Goal: Find specific page/section: Find specific page/section

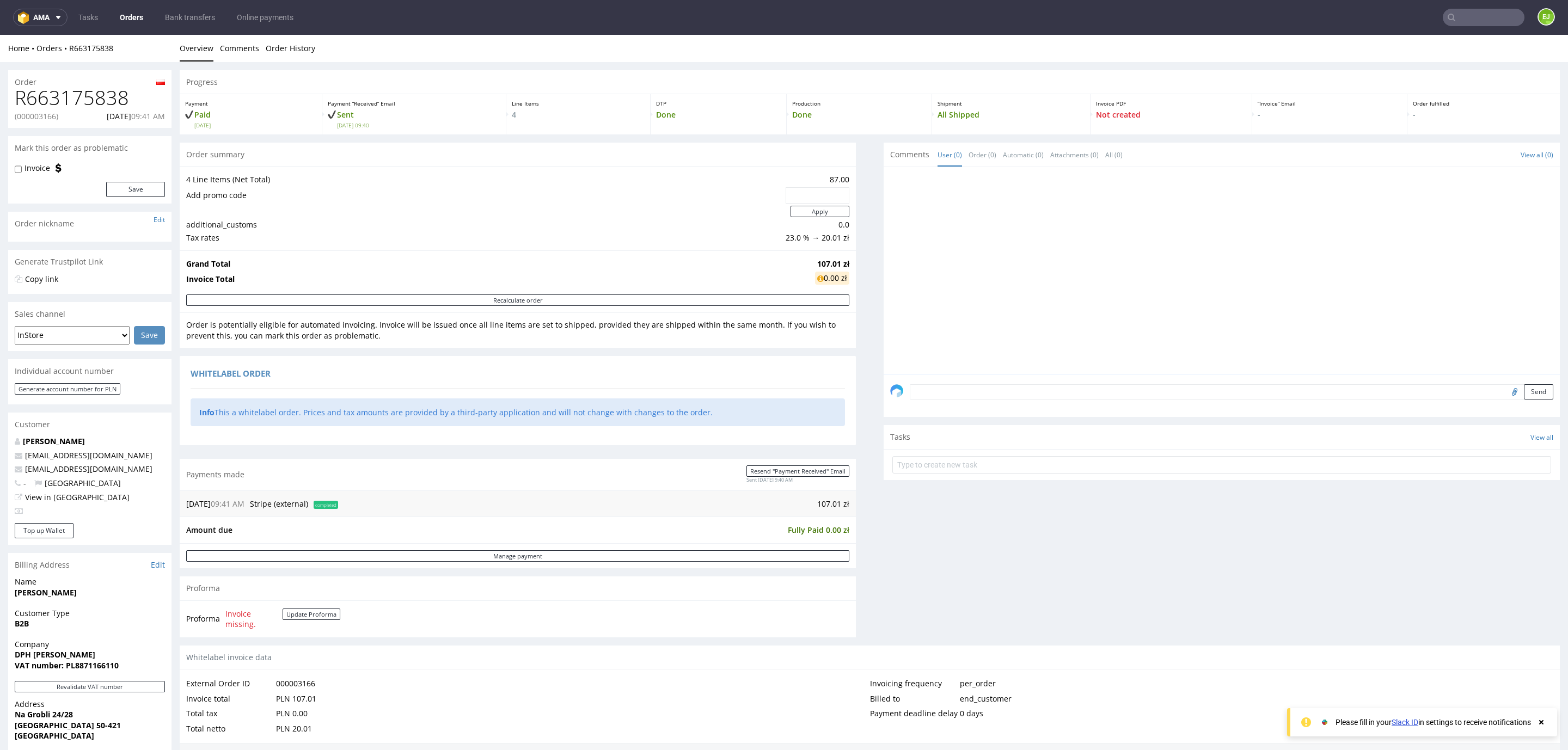
scroll to position [119, 0]
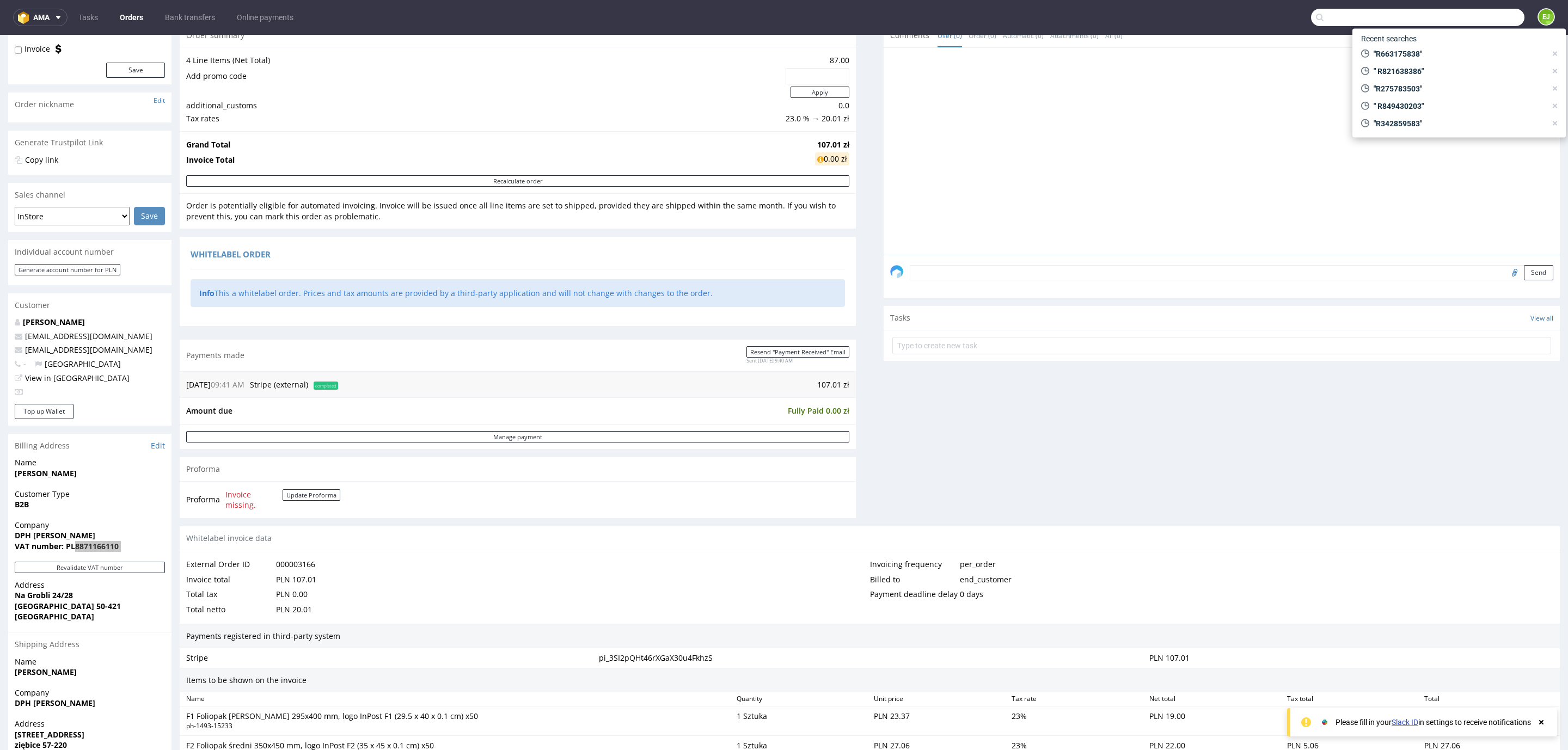
click at [1468, 22] on input "text" at bounding box center [1418, 17] width 214 height 17
paste input "000002815"
type input "000002815"
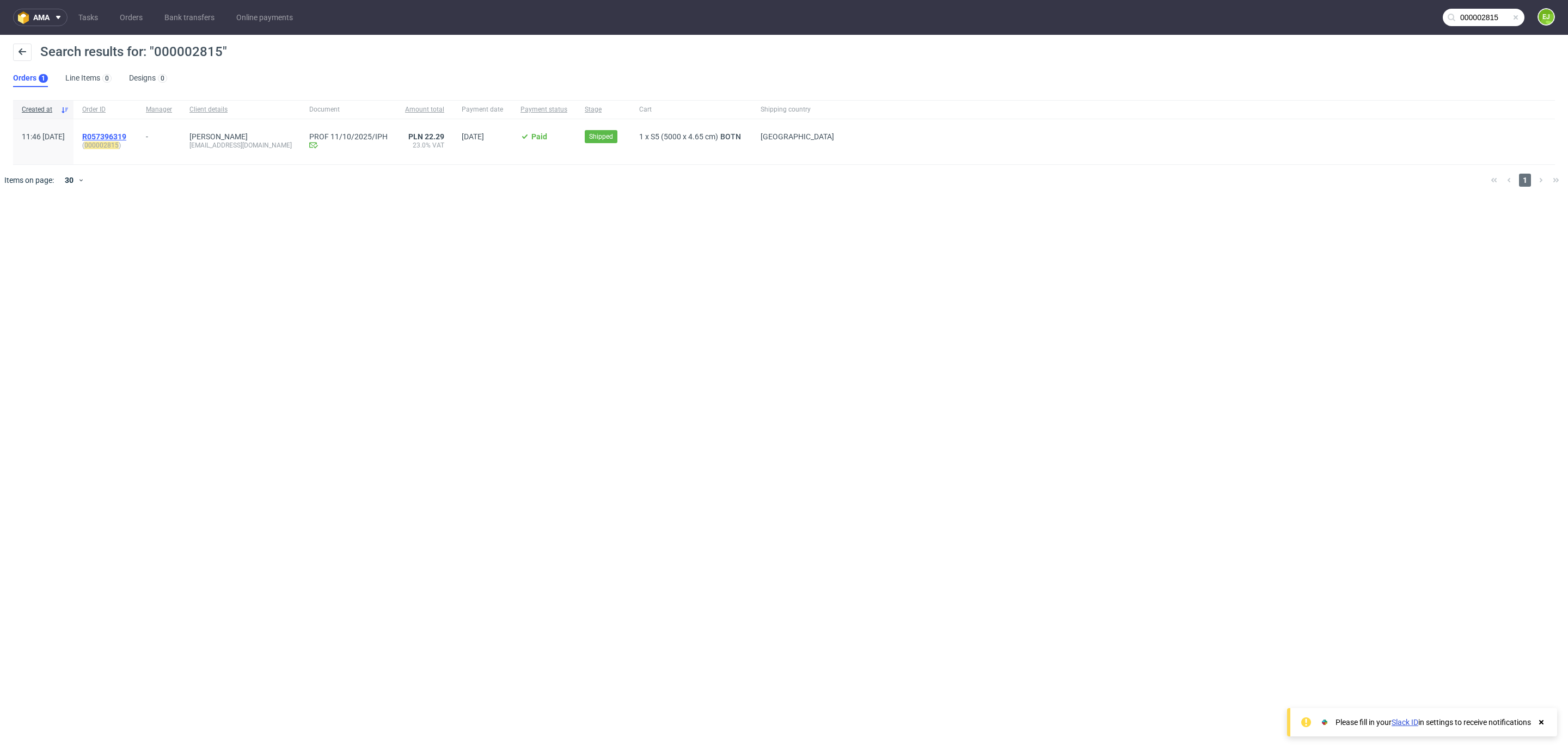
click at [126, 135] on span "R057396319" at bounding box center [104, 136] width 44 height 8
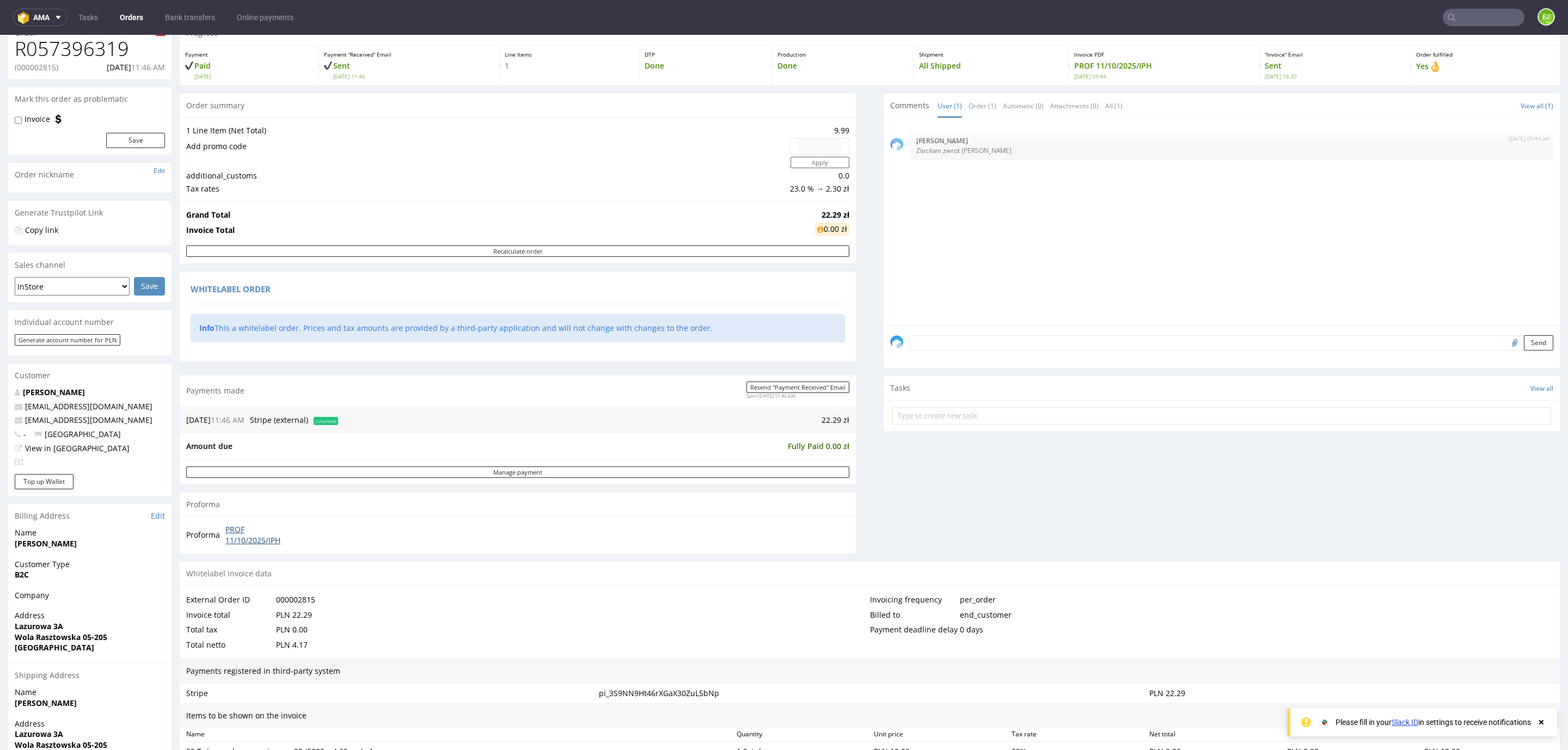
scroll to position [50, 0]
click at [332, 423] on span "completed" at bounding box center [326, 420] width 25 height 8
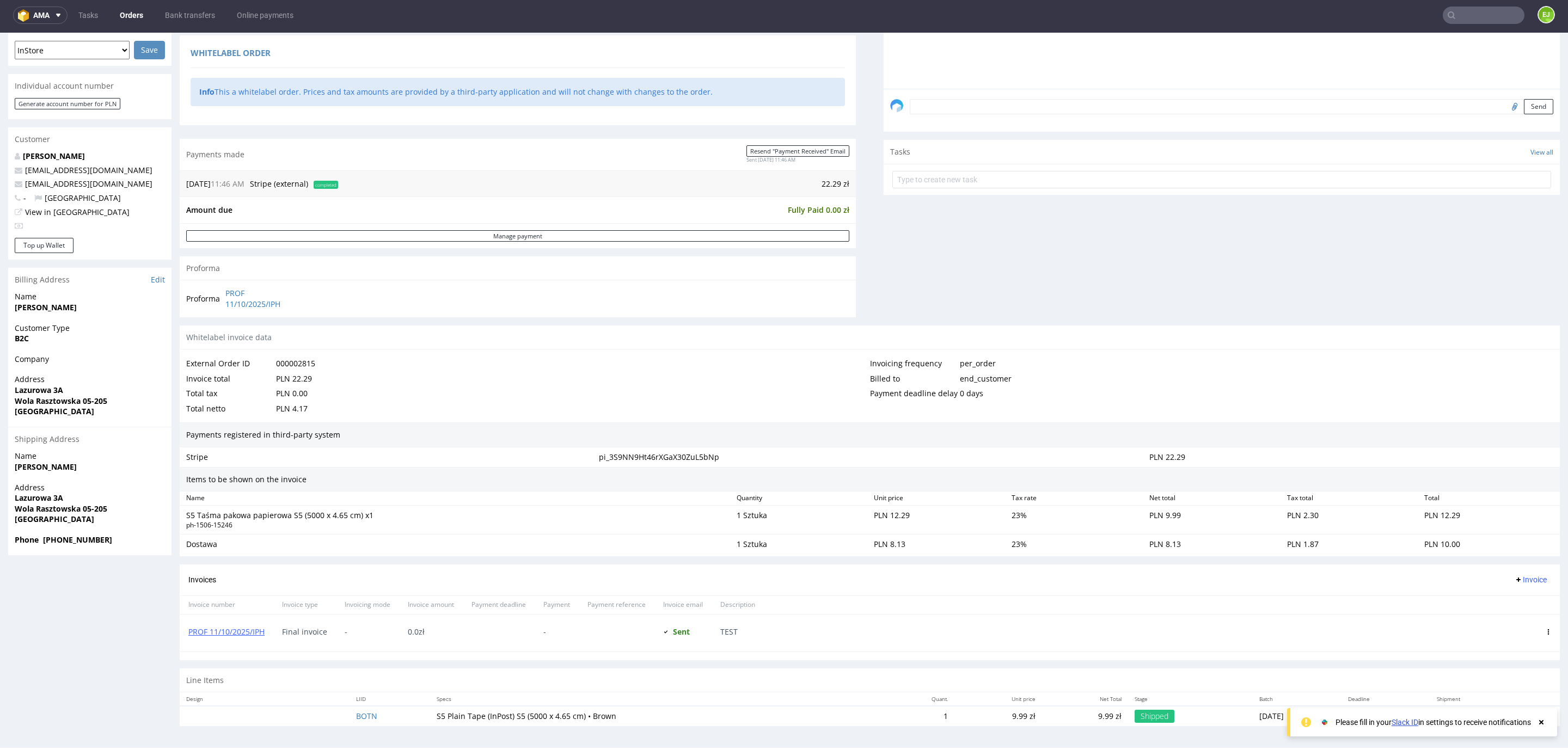
scroll to position [0, 0]
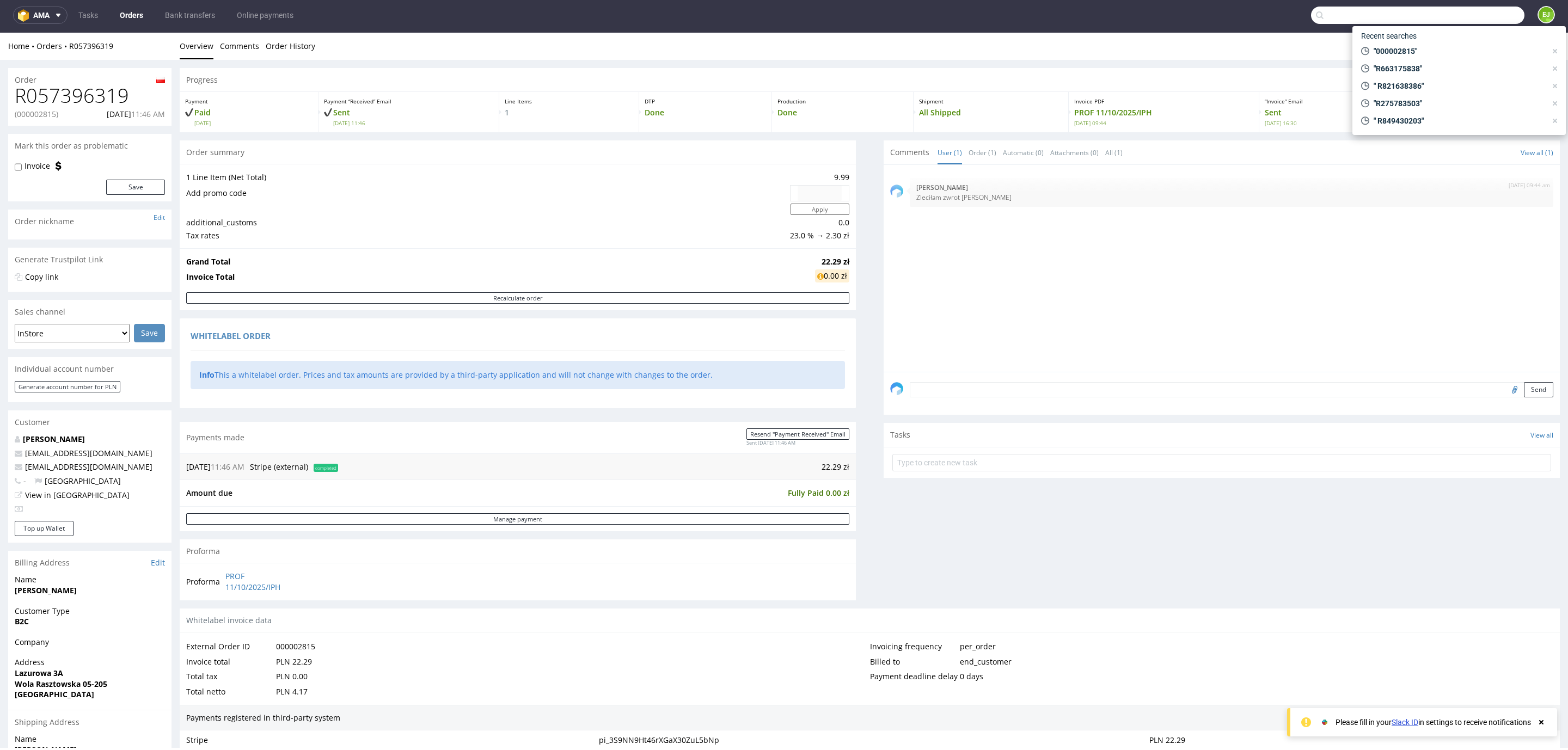
click at [1460, 19] on input "text" at bounding box center [1418, 15] width 214 height 17
paste input "000002814"
type input "000002814"
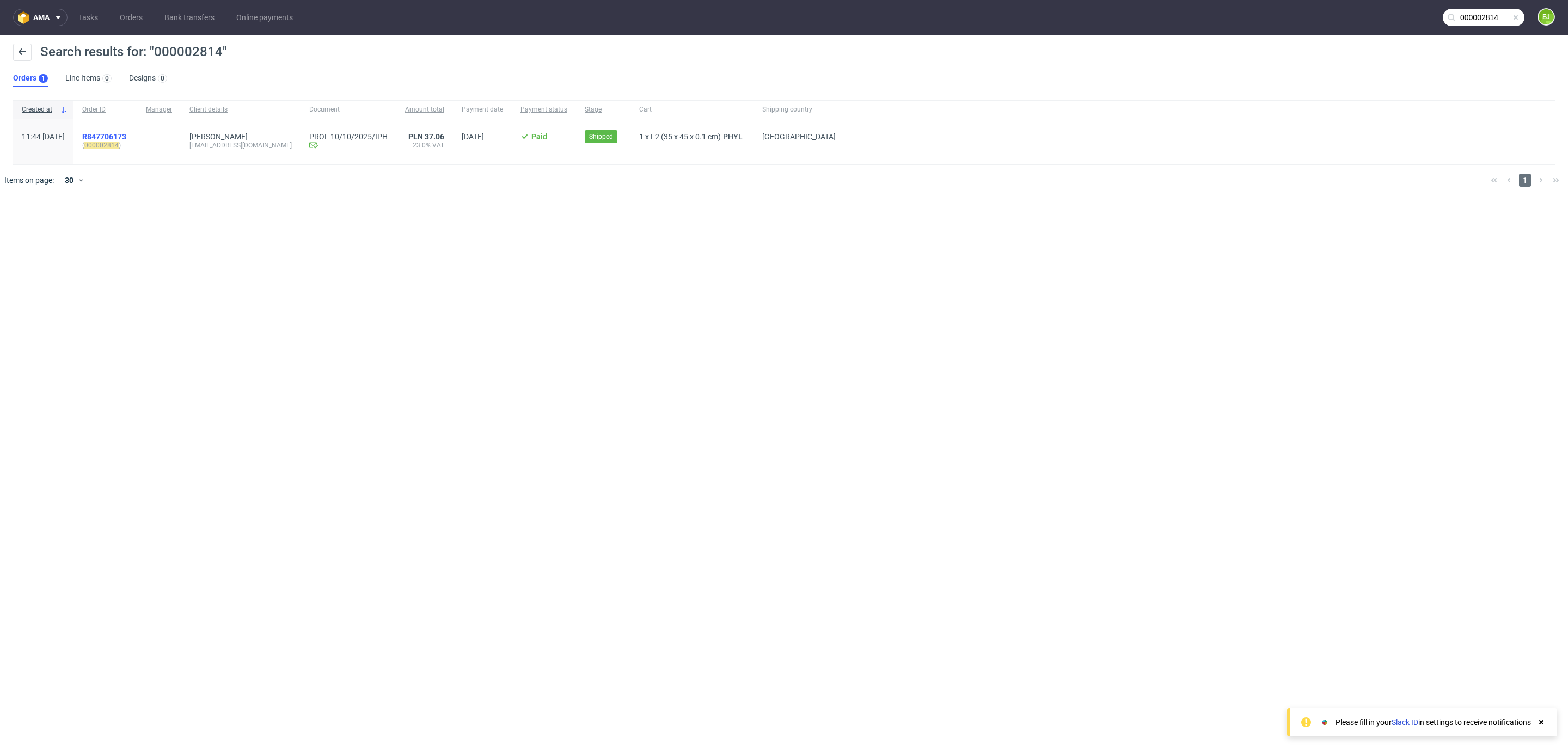
click at [126, 137] on span "R847706173" at bounding box center [104, 136] width 44 height 8
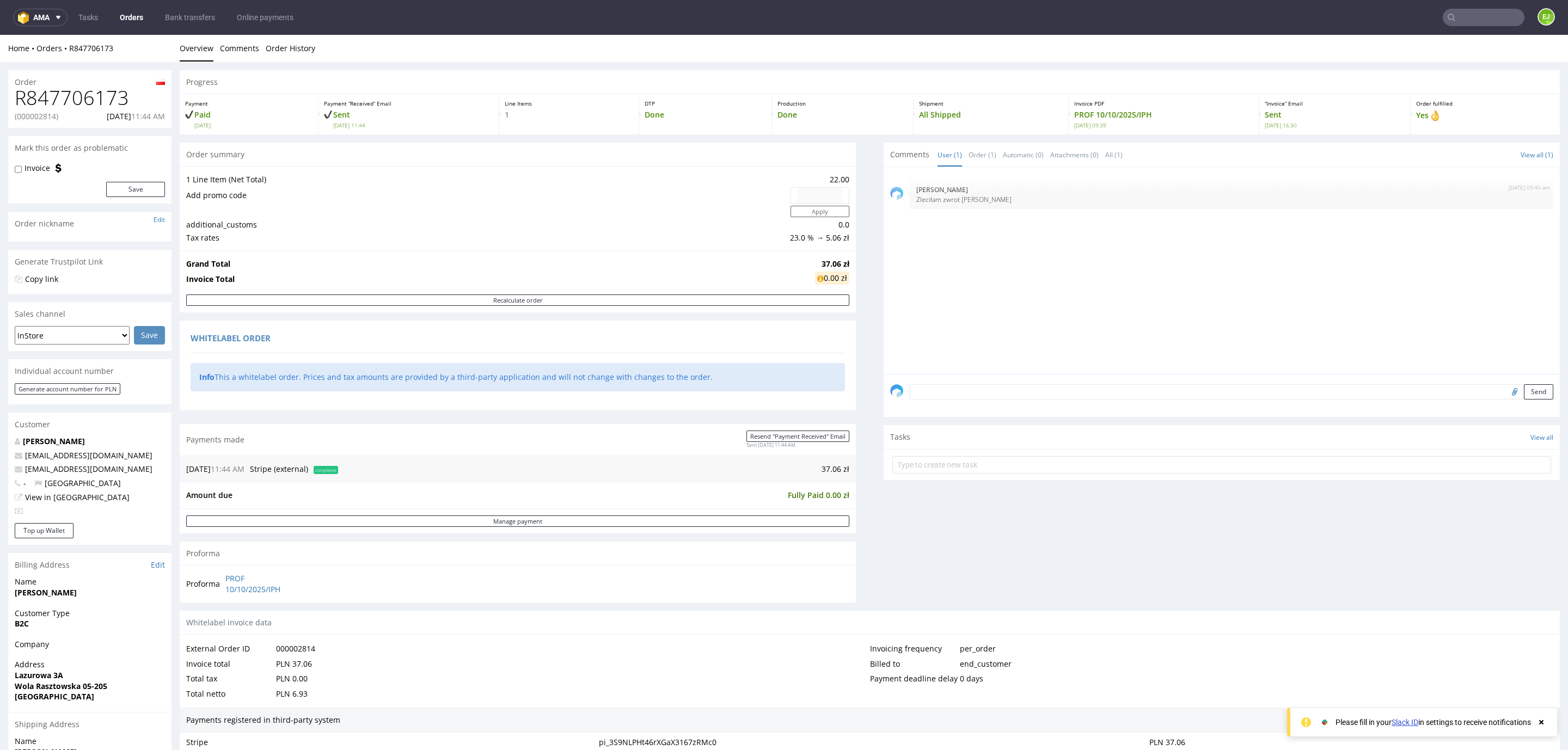
click at [338, 472] on span "completed" at bounding box center [326, 470] width 25 height 8
drag, startPoint x: 257, startPoint y: 470, endPoint x: 315, endPoint y: 475, distance: 58.2
click at [311, 475] on td "Stripe (external)" at bounding box center [279, 469] width 63 height 13
copy span "Stripe (external)"
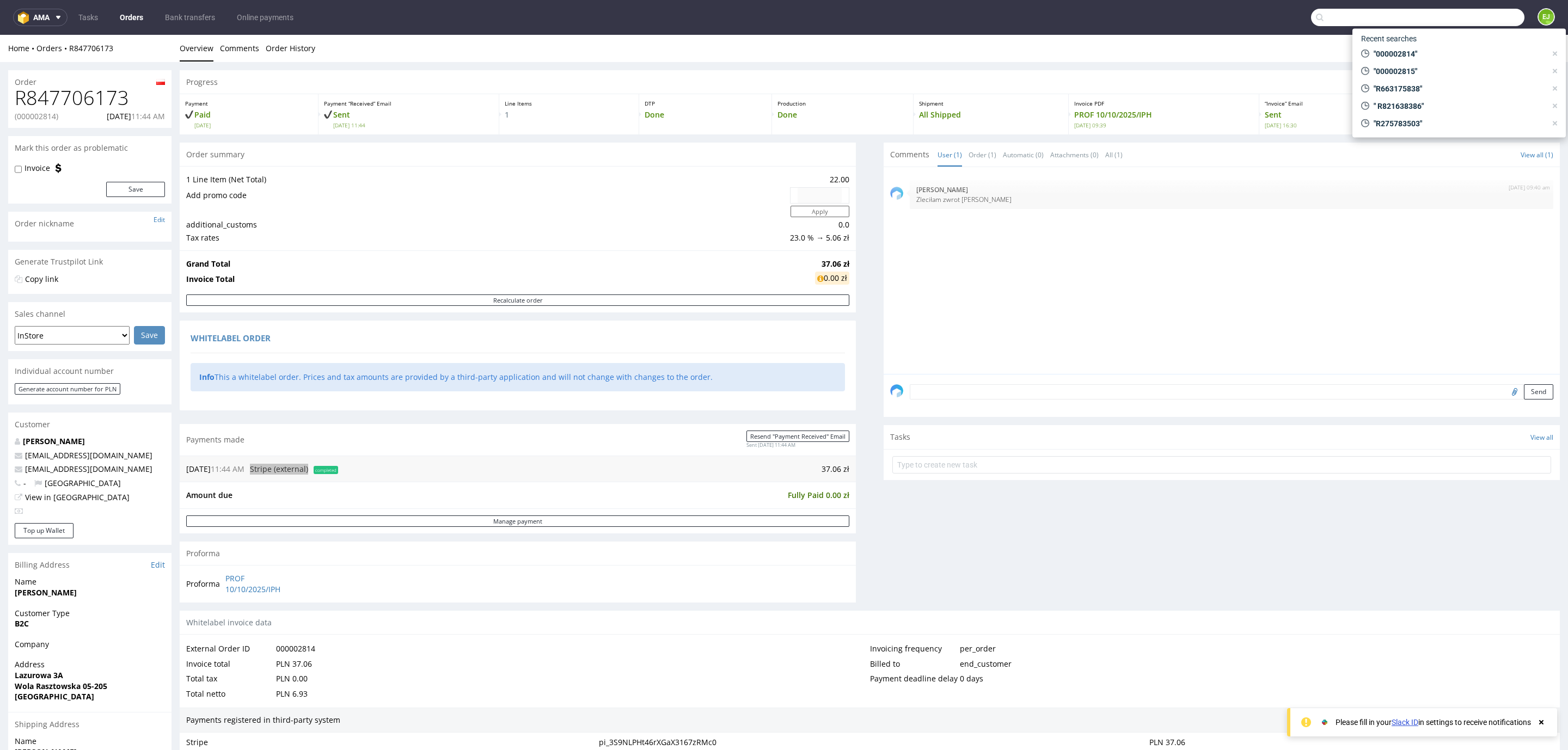
click at [1459, 16] on input "text" at bounding box center [1418, 17] width 214 height 17
paste input "000002806"
type input "000002806"
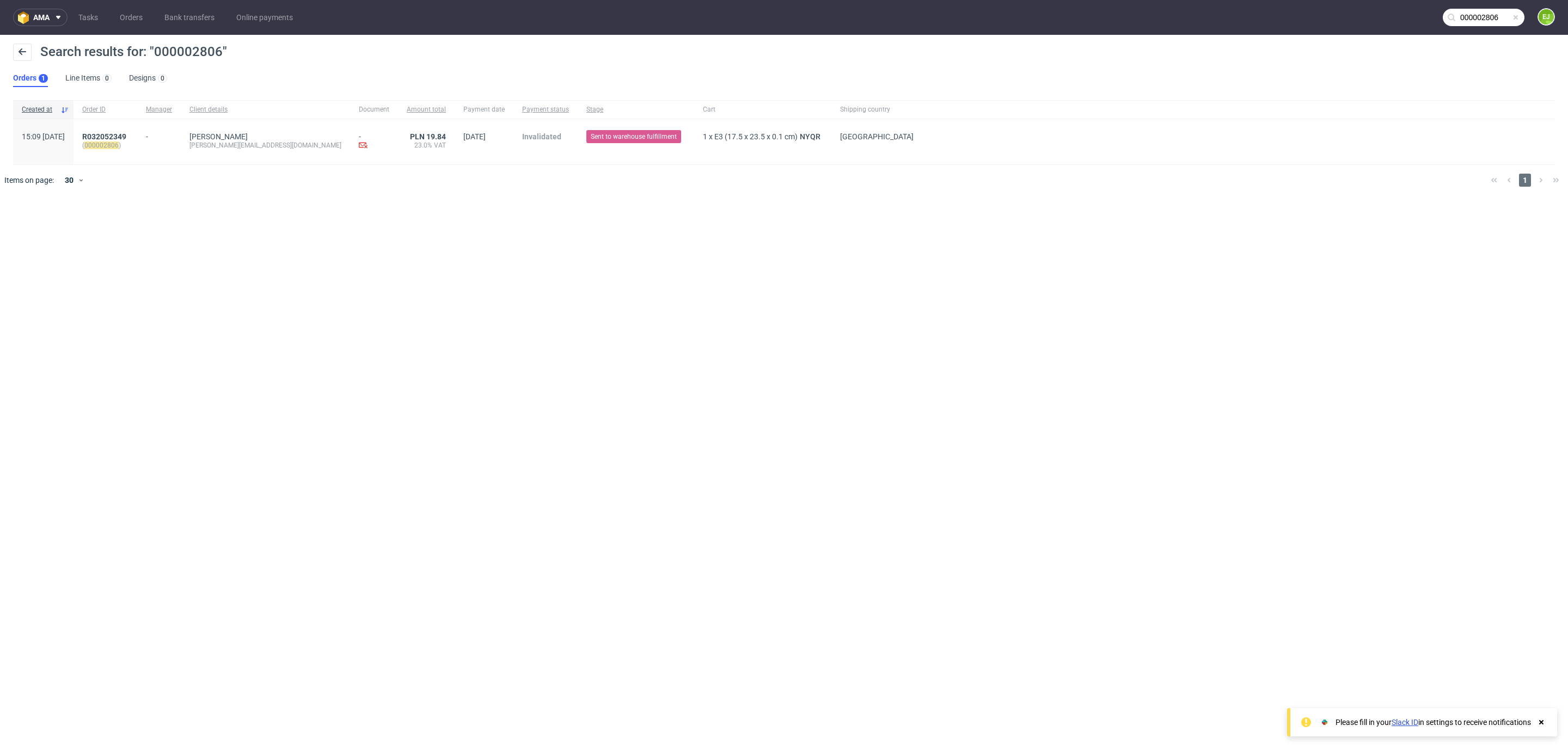
click at [125, 141] on span "( 000002806 )" at bounding box center [105, 145] width 46 height 8
click at [122, 136] on span "R032052349" at bounding box center [104, 136] width 44 height 8
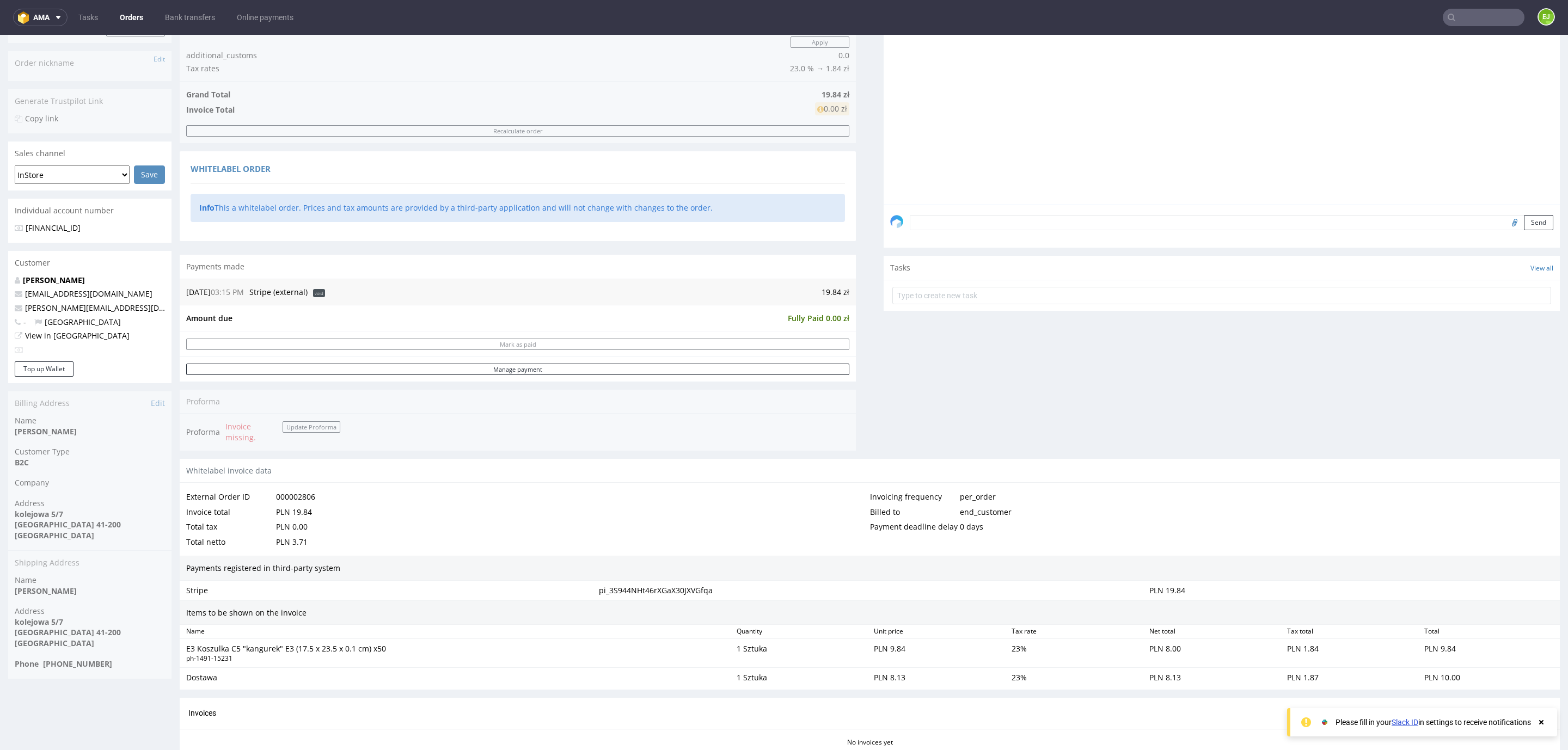
scroll to position [192, 0]
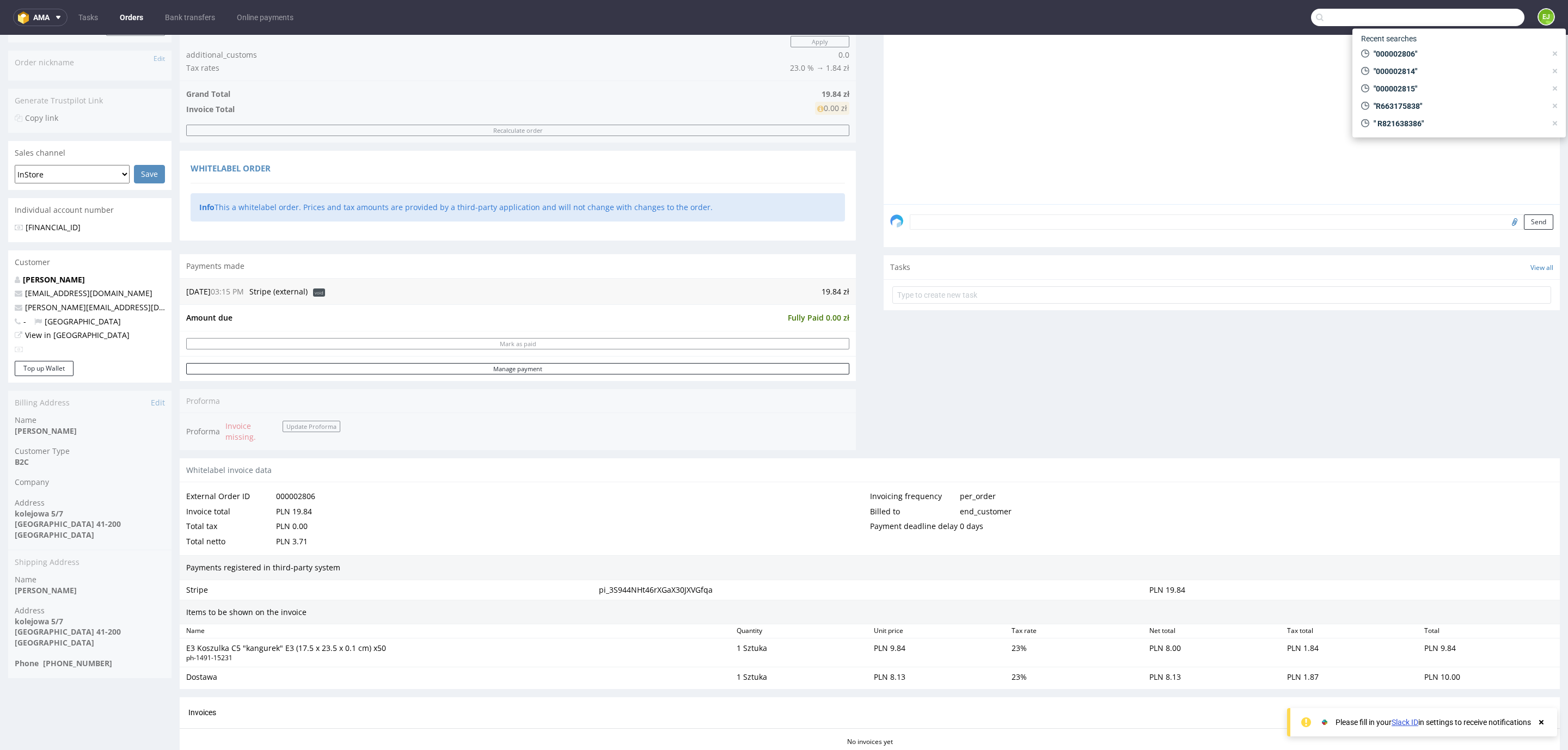
click at [1453, 10] on input "text" at bounding box center [1418, 17] width 214 height 17
paste input "000002814"
type input "000002814"
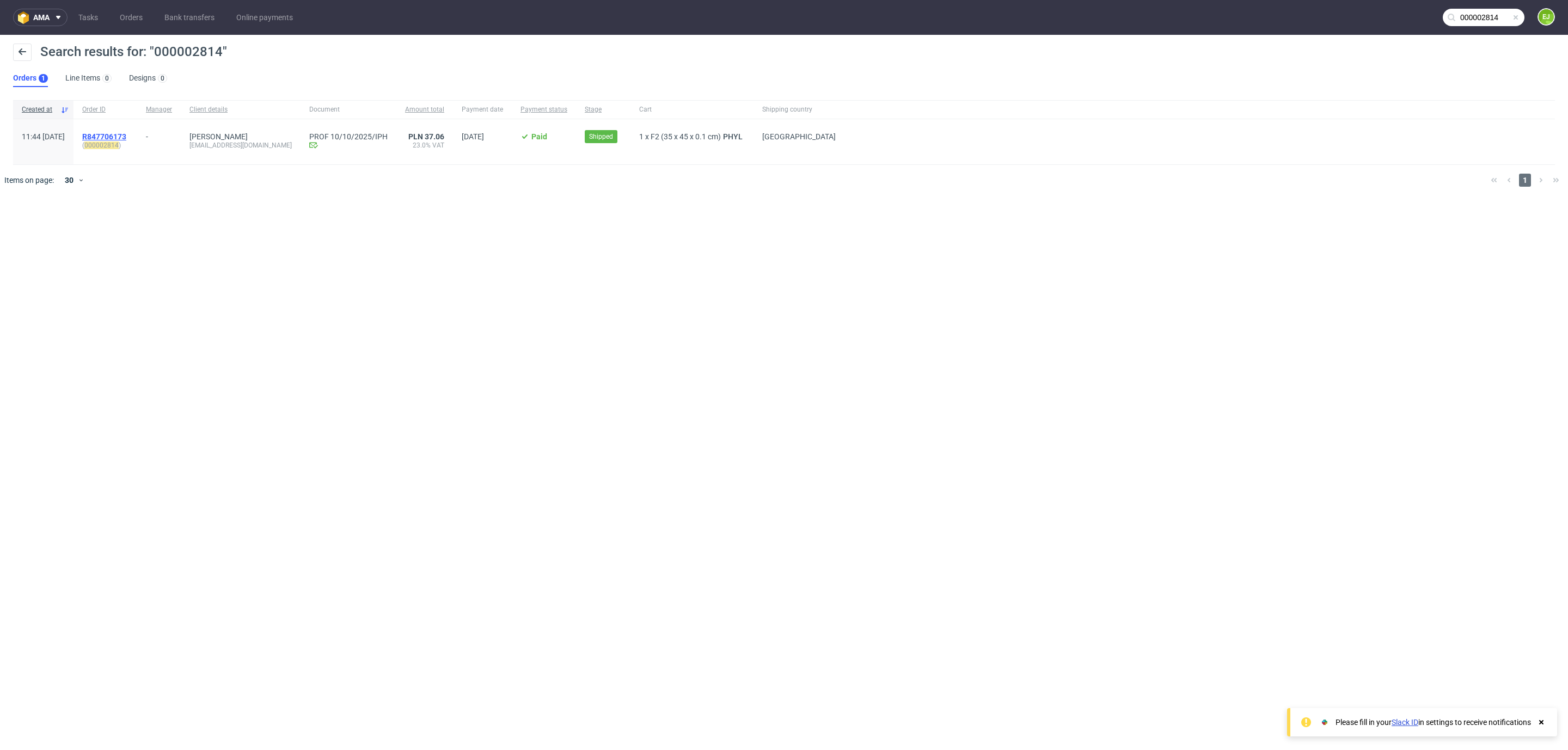
click at [126, 137] on span "R847706173" at bounding box center [104, 136] width 44 height 8
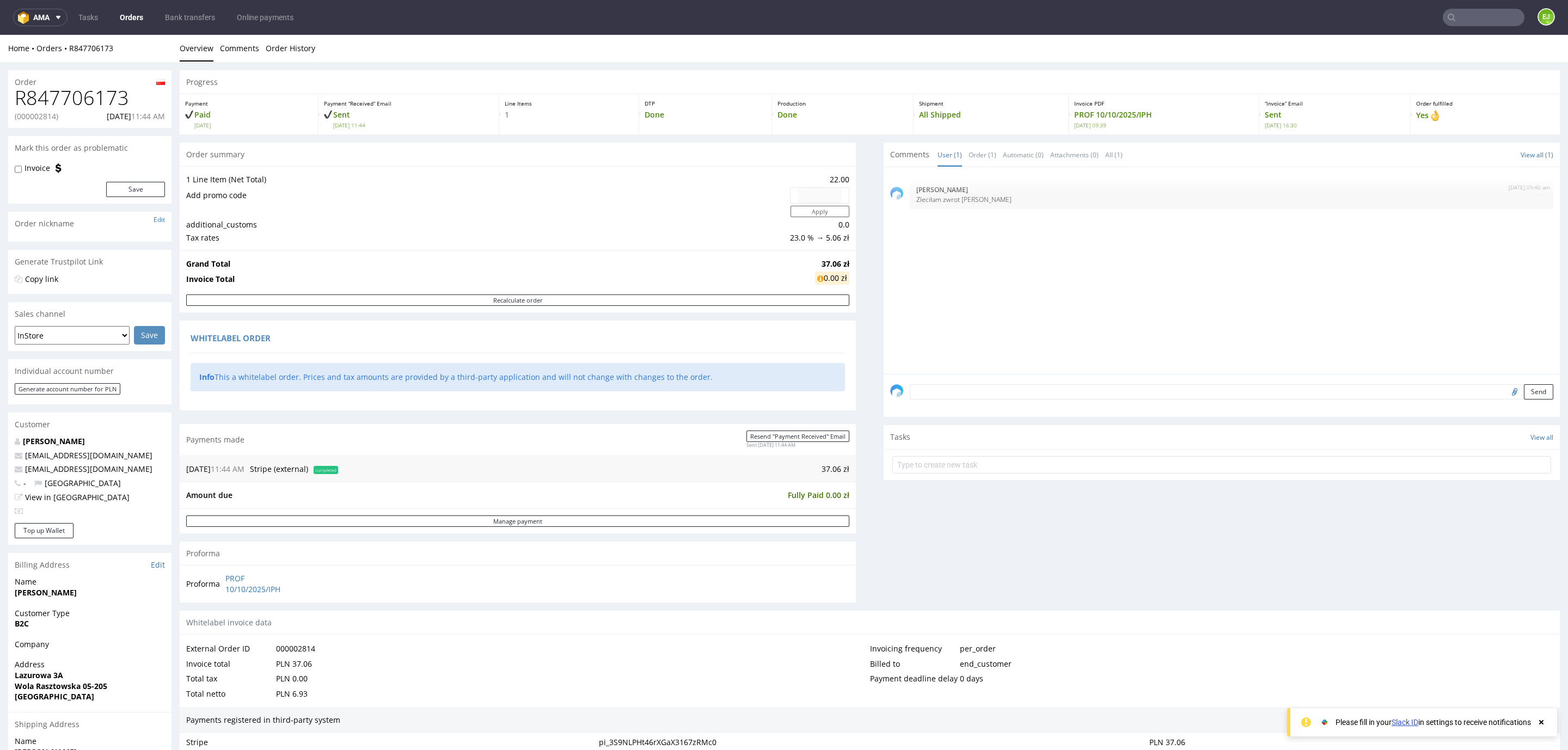
scroll to position [288, 0]
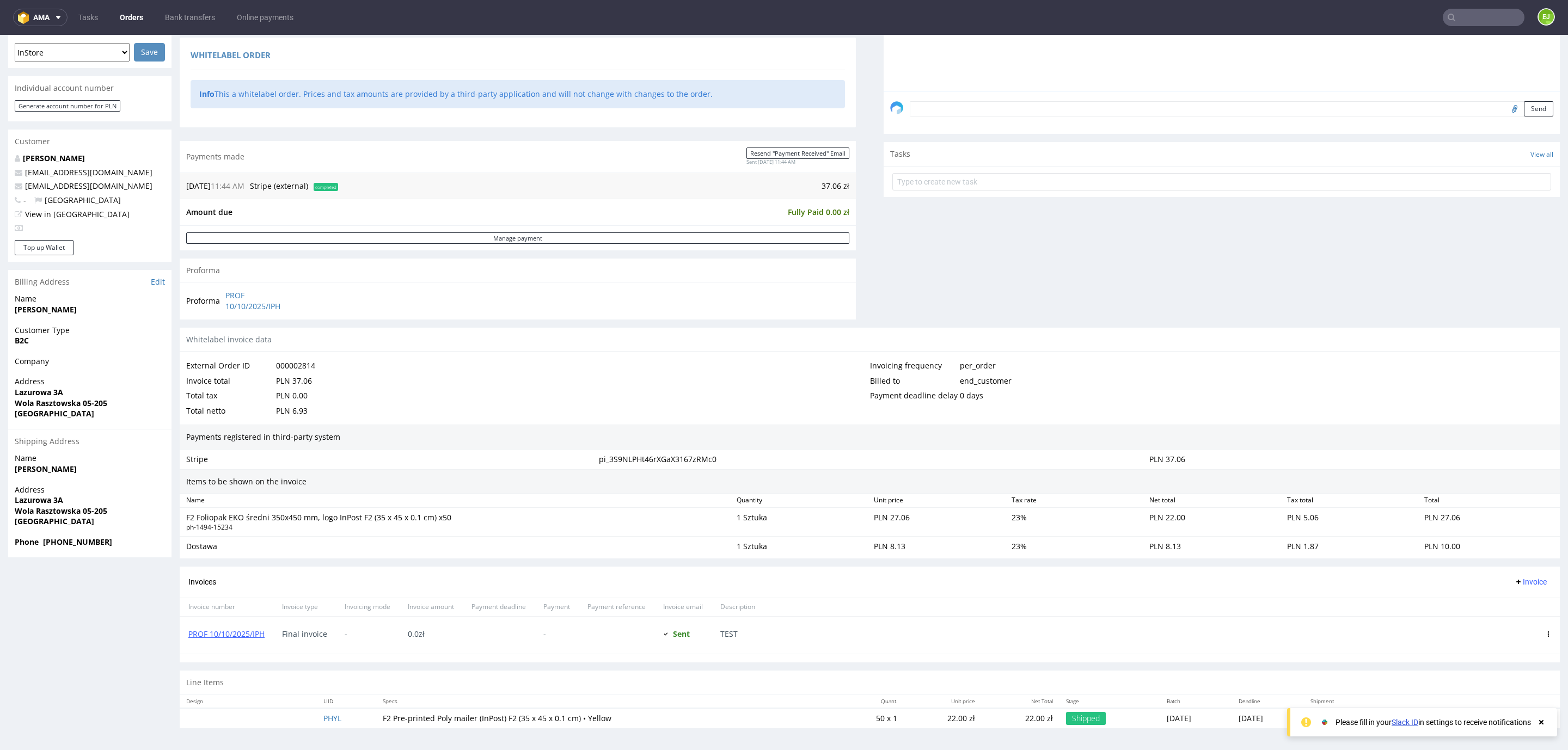
click at [53, 464] on strong "[PERSON_NAME]" at bounding box center [46, 469] width 62 height 10
copy strong "[PERSON_NAME]"
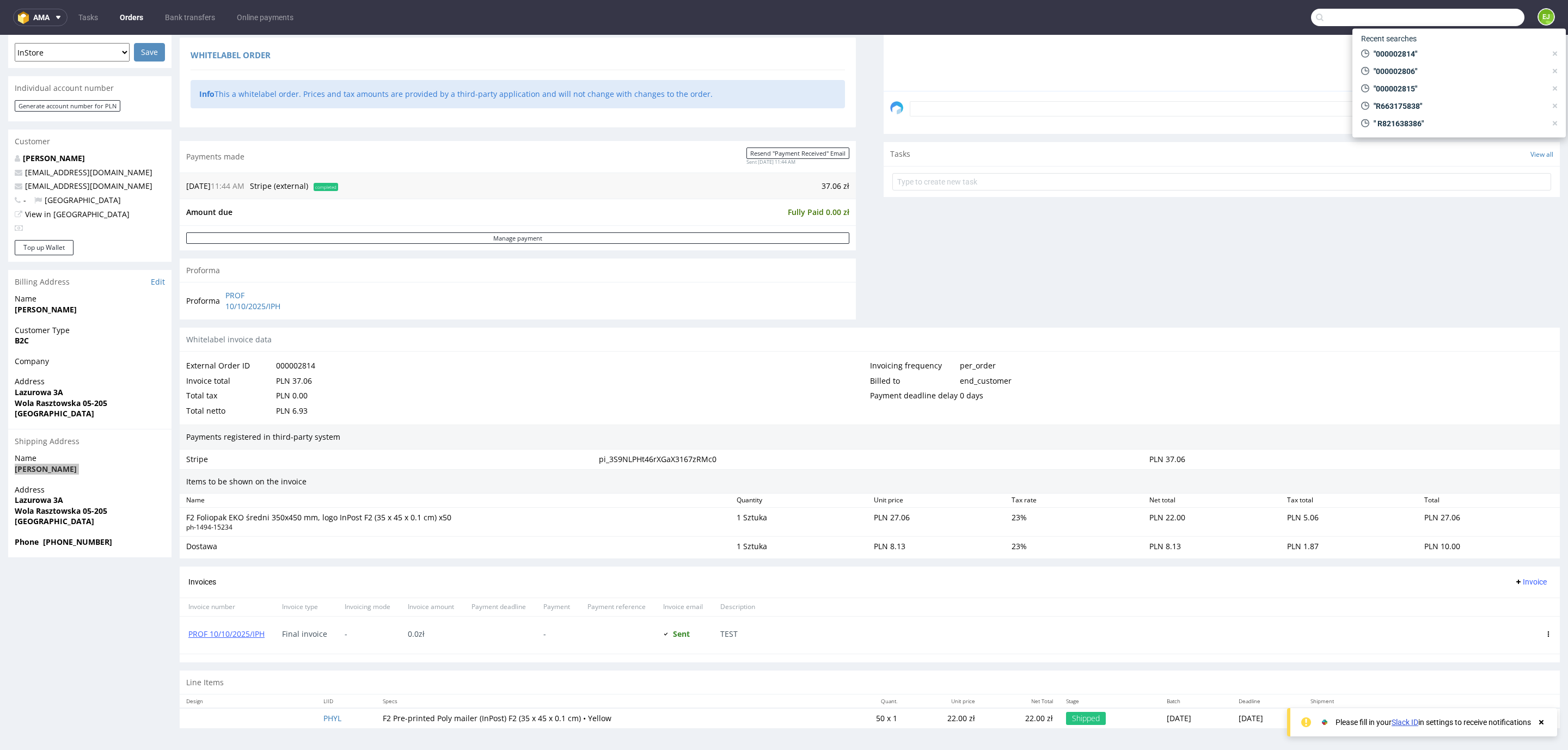
click at [1457, 12] on input "text" at bounding box center [1418, 17] width 214 height 17
paste input "000002815"
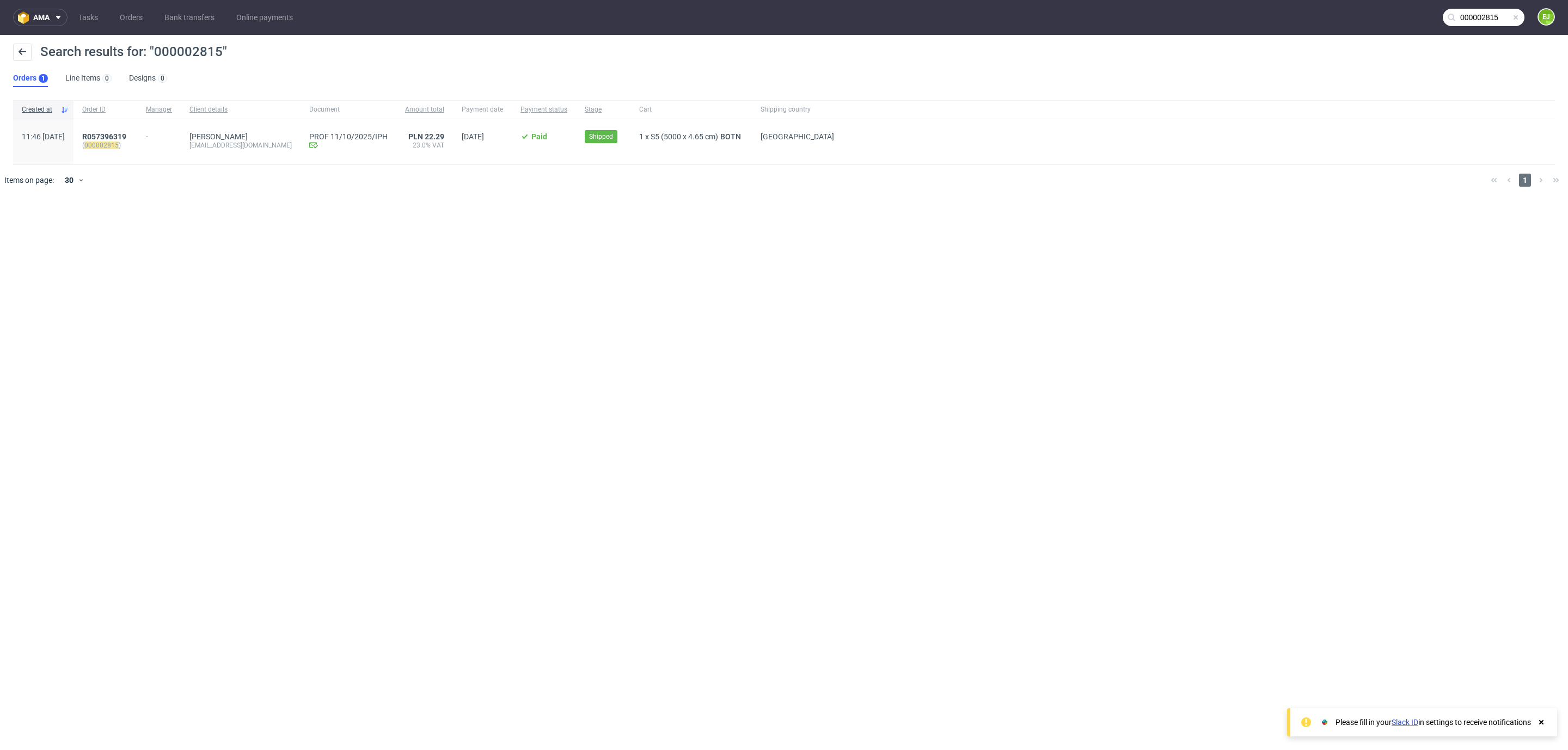
click at [1468, 19] on input "000002815" at bounding box center [1483, 17] width 82 height 17
click at [1468, 19] on input "000002815" at bounding box center [1418, 17] width 214 height 17
paste input "6"
click at [1493, 10] on input "000002816" at bounding box center [1418, 17] width 214 height 17
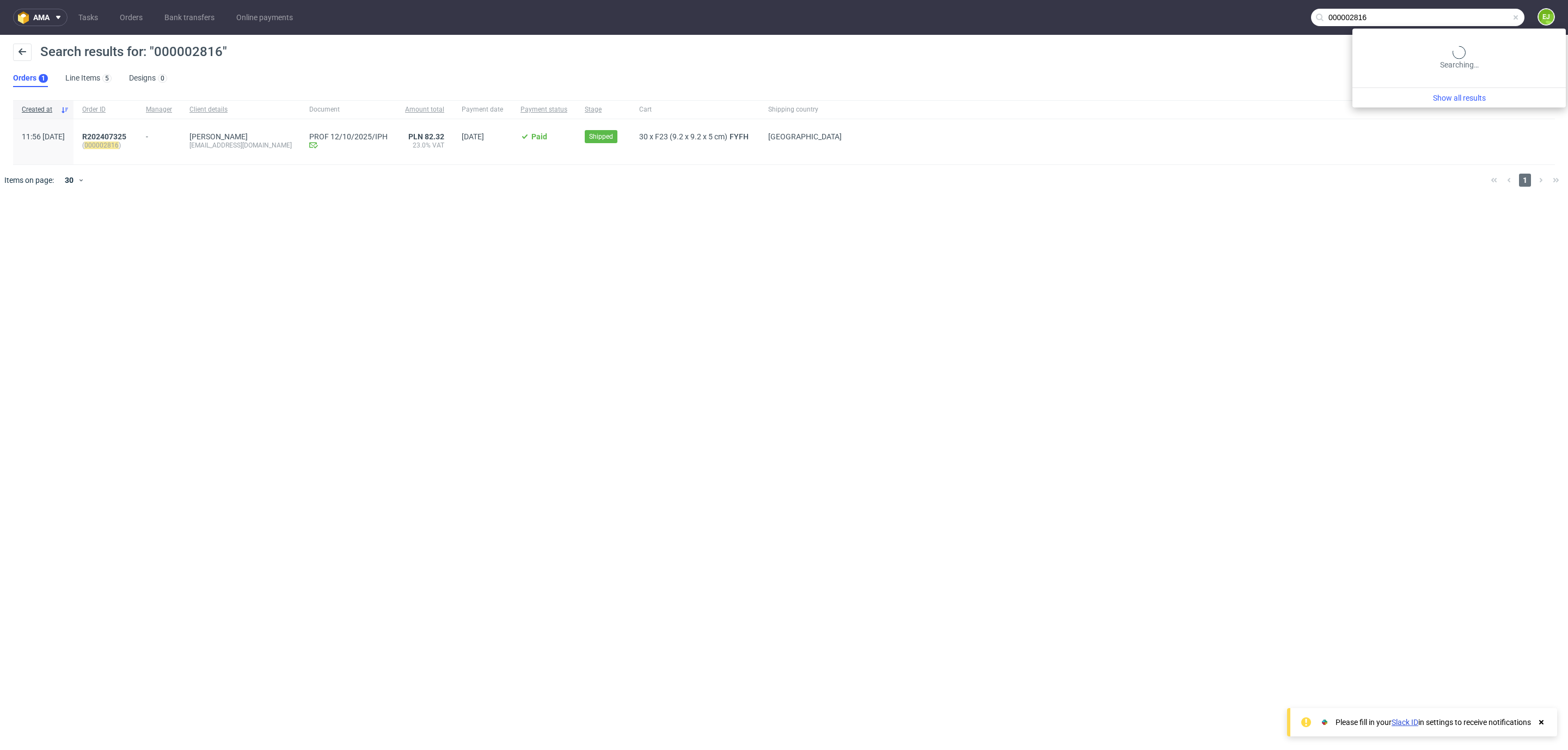
click at [1493, 10] on input "000002816" at bounding box center [1418, 17] width 214 height 17
paste input "08"
type input "000002808"
